Goal: Find specific fact: Find specific fact

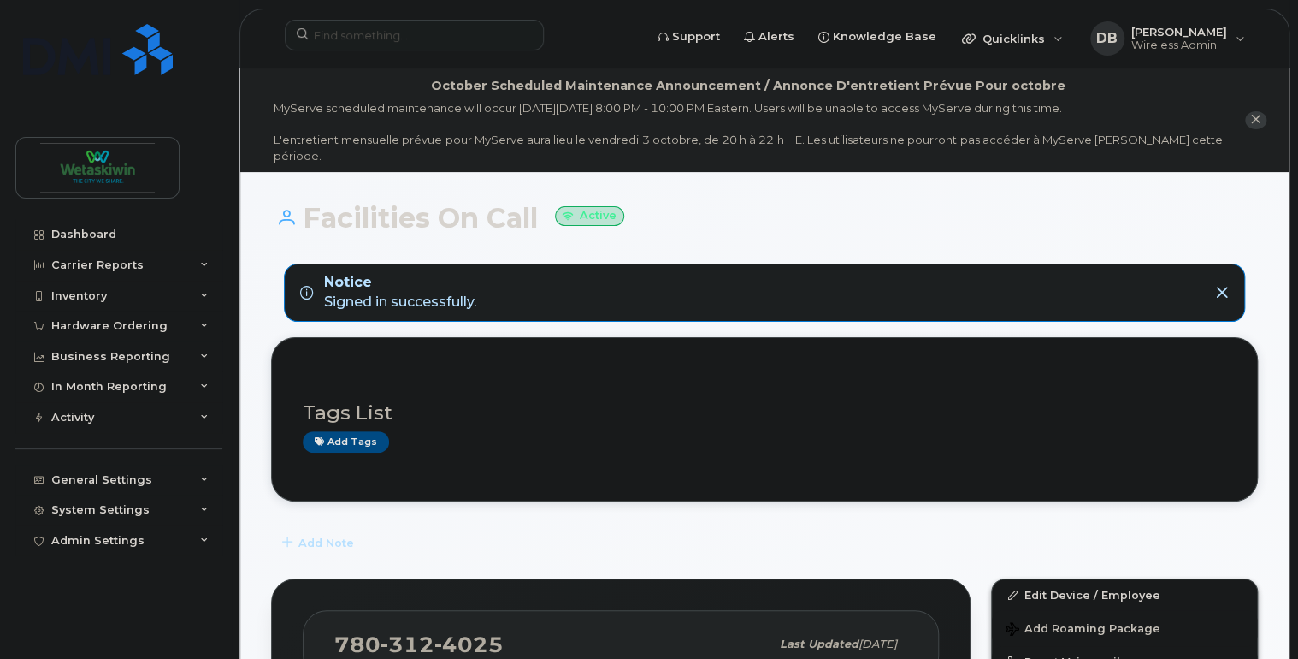
click at [1256, 114] on icon "close notification" at bounding box center [1255, 119] width 11 height 11
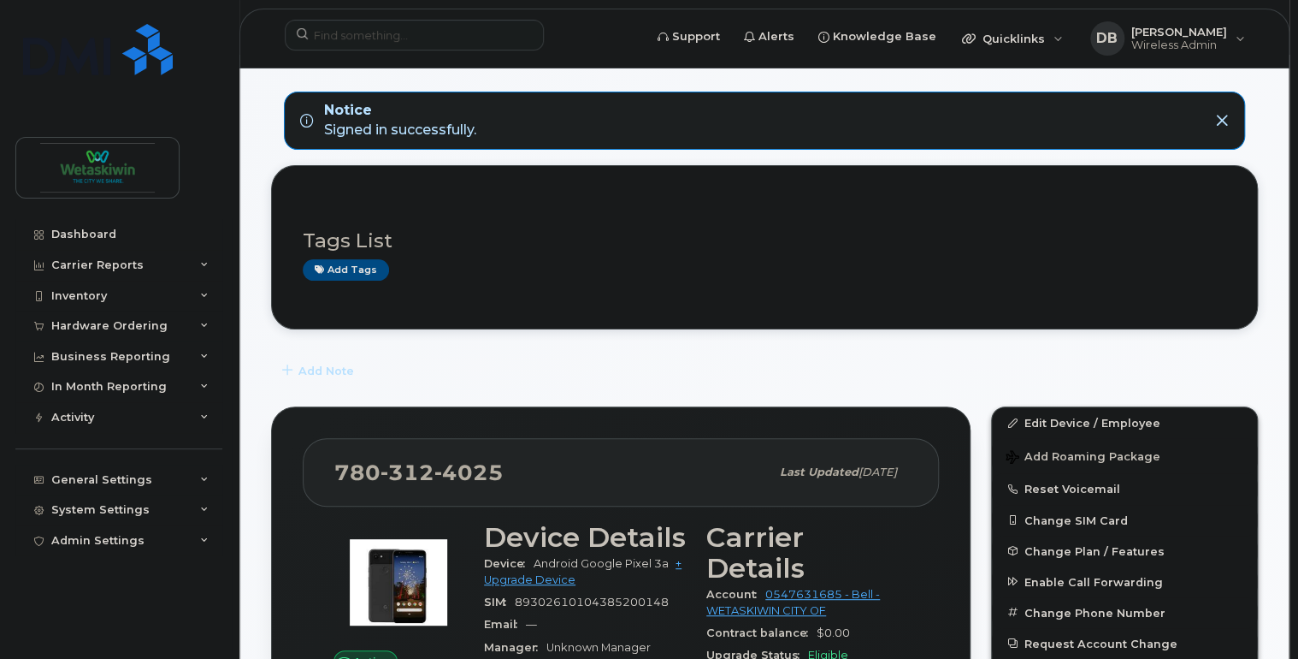
click at [95, 209] on div "Dashboard Carrier Reports Monthly Billing Data Daily Data Pooling Data Behavior…" at bounding box center [116, 329] width 232 height 659
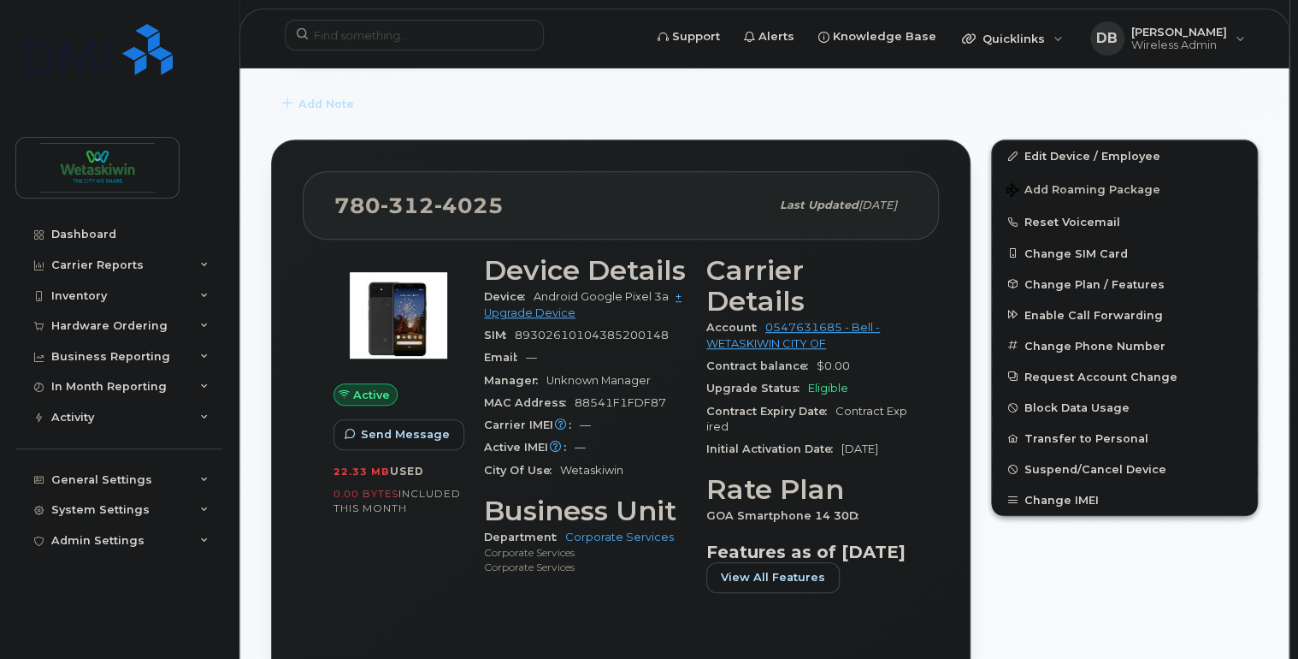
scroll to position [411, 0]
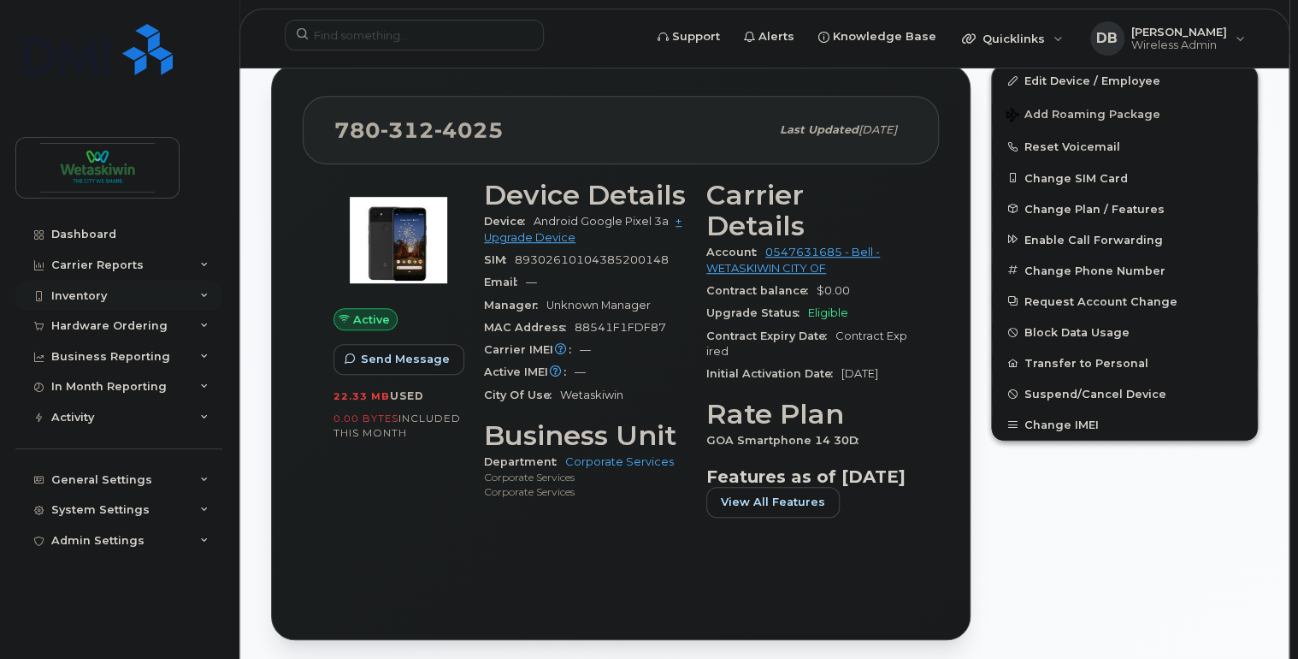
click at [132, 291] on div "Inventory" at bounding box center [118, 296] width 207 height 31
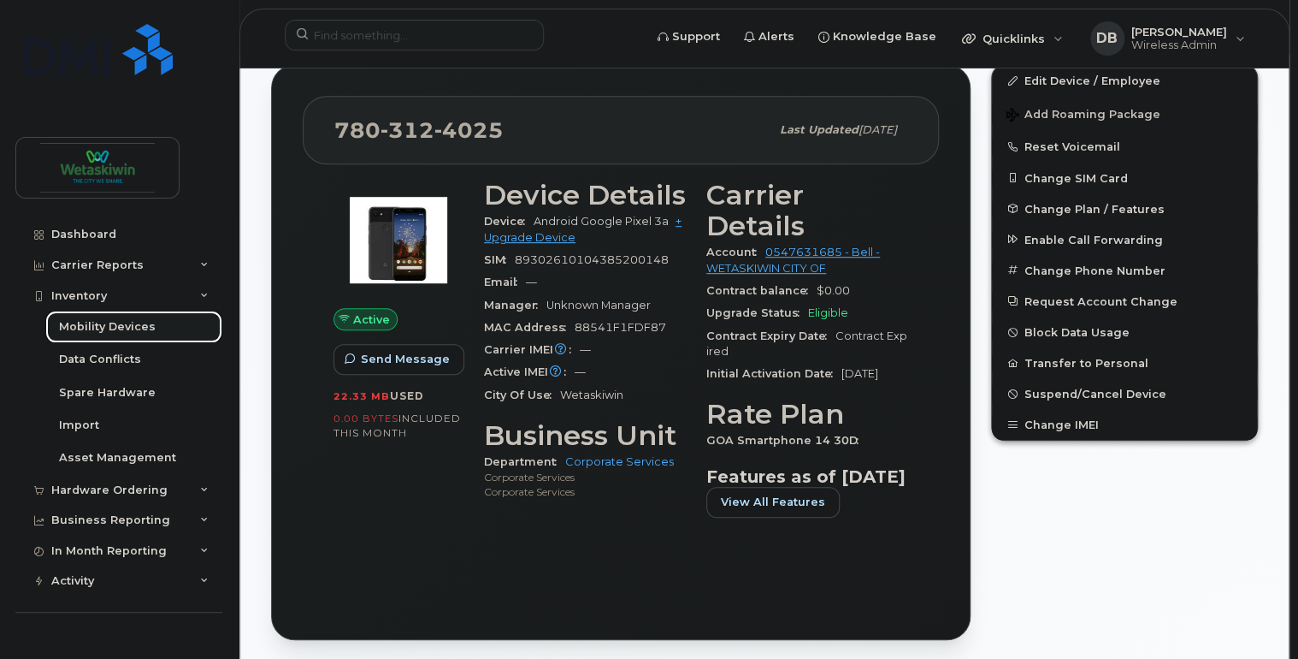
click at [127, 321] on div "Mobility Devices" at bounding box center [107, 326] width 97 height 15
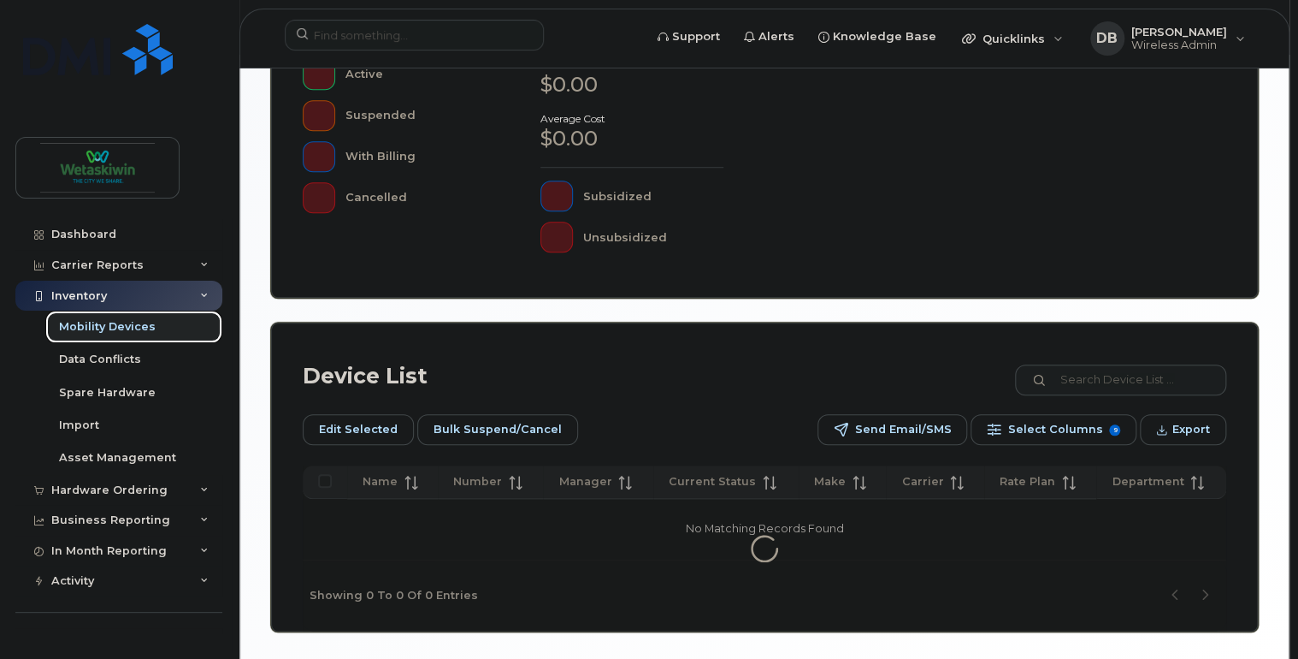
scroll to position [612, 0]
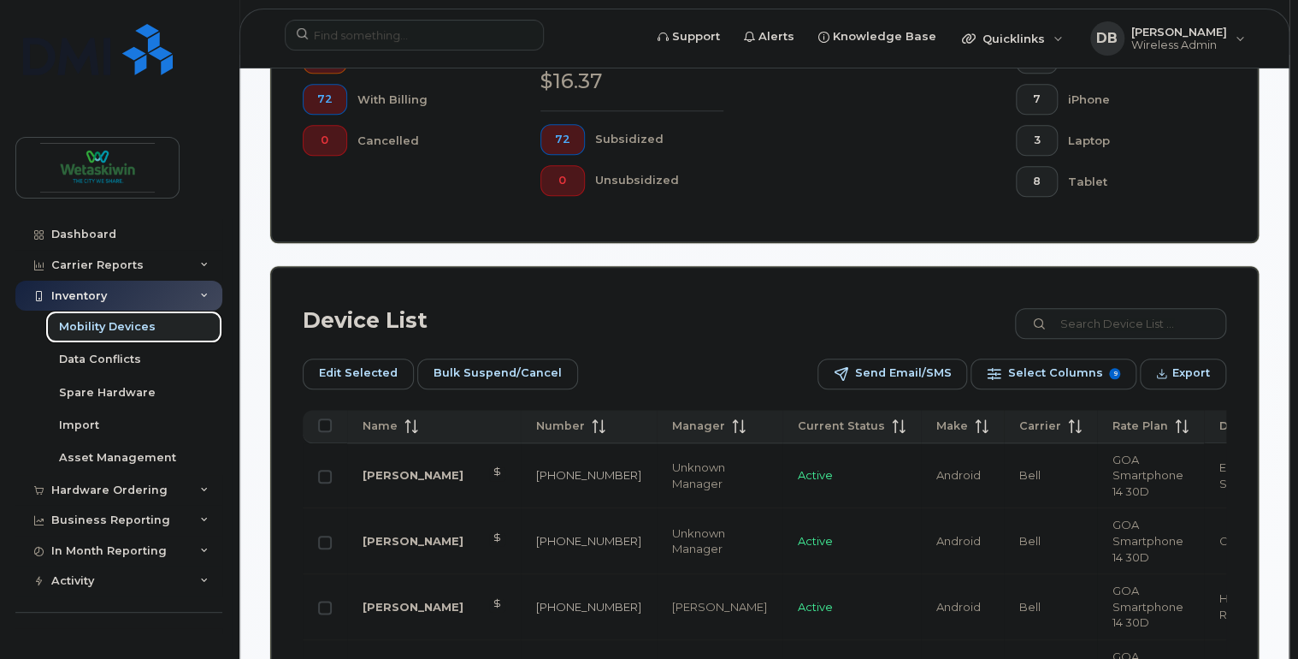
scroll to position [931, 0]
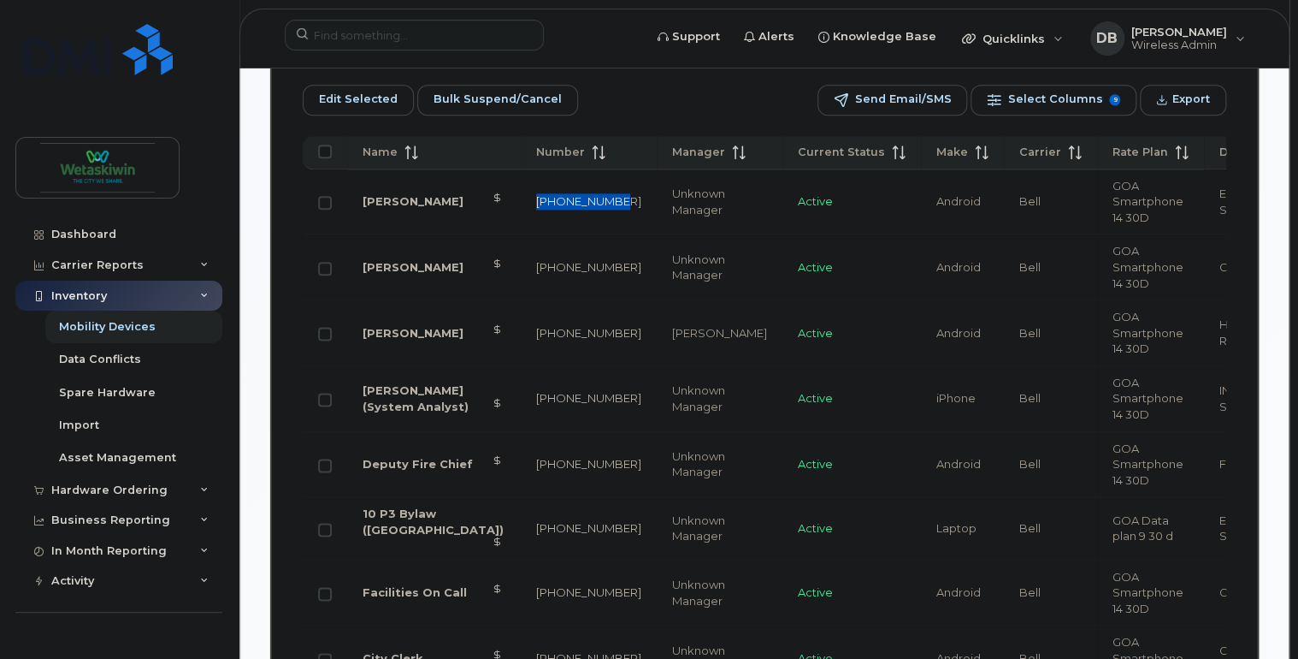
drag, startPoint x: 515, startPoint y: 214, endPoint x: 477, endPoint y: 196, distance: 41.7
click at [521, 196] on td "[PHONE_NUMBER]" at bounding box center [589, 202] width 136 height 66
copy link "[PHONE_NUMBER]"
